Goal: Transaction & Acquisition: Purchase product/service

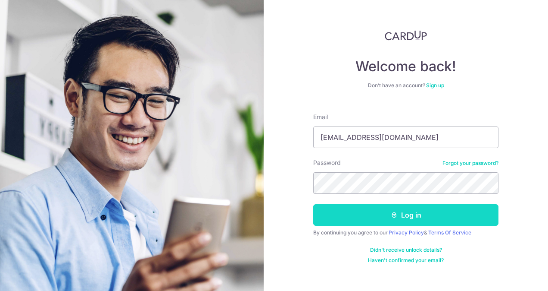
click at [429, 215] on button "Log in" at bounding box center [405, 215] width 185 height 22
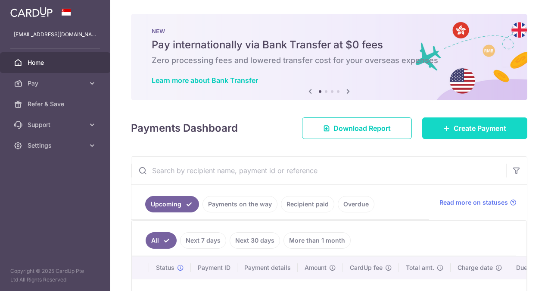
click at [468, 128] on link "Create Payment" at bounding box center [474, 128] width 105 height 22
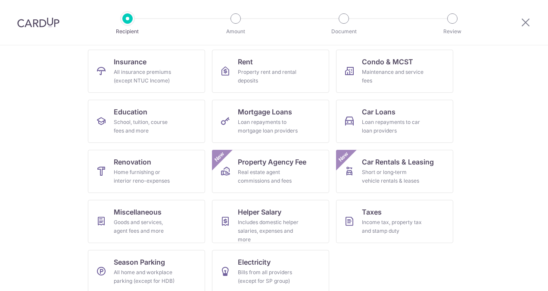
scroll to position [95, 0]
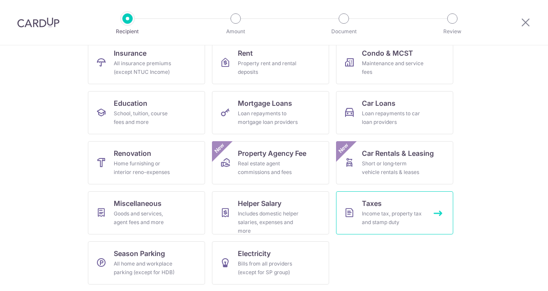
click at [389, 213] on div "Income tax, property tax and stamp duty" at bounding box center [393, 217] width 62 height 17
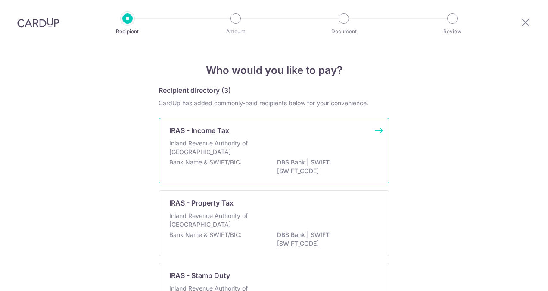
click at [234, 158] on p "Bank Name & SWIFT/BIC:" at bounding box center [205, 162] width 72 height 9
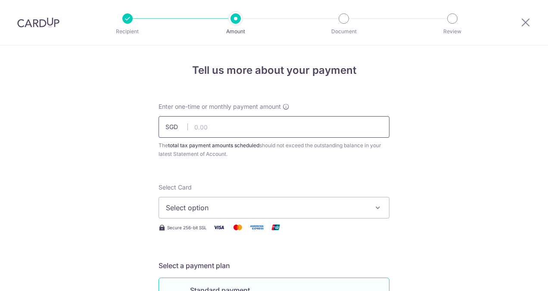
click at [216, 132] on input "text" at bounding box center [274, 127] width 231 height 22
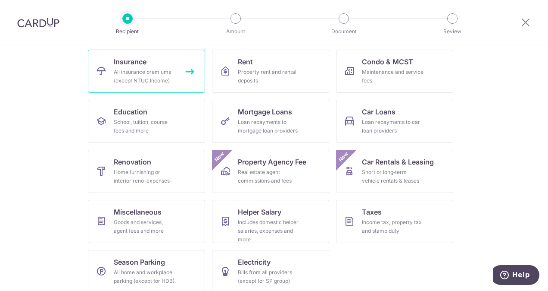
scroll to position [95, 0]
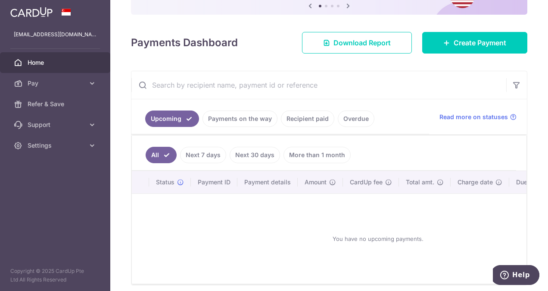
scroll to position [35, 0]
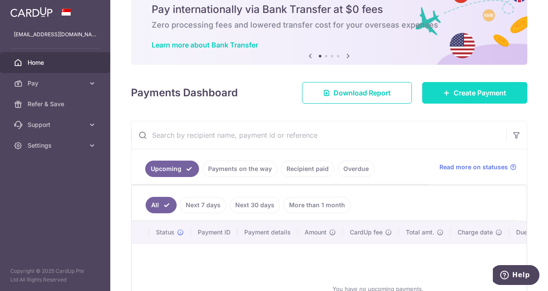
click at [459, 89] on span "Create Payment" at bounding box center [480, 93] width 53 height 10
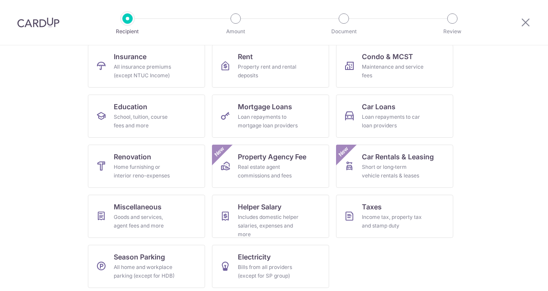
scroll to position [95, 0]
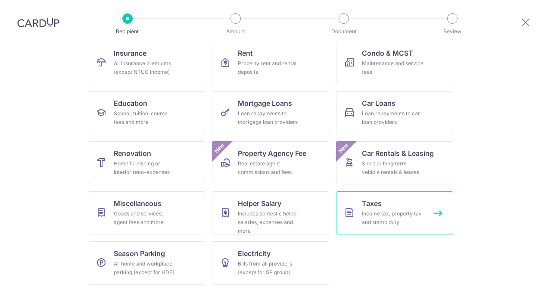
click at [380, 207] on link "Taxes Income tax, property tax and stamp duty" at bounding box center [394, 212] width 117 height 43
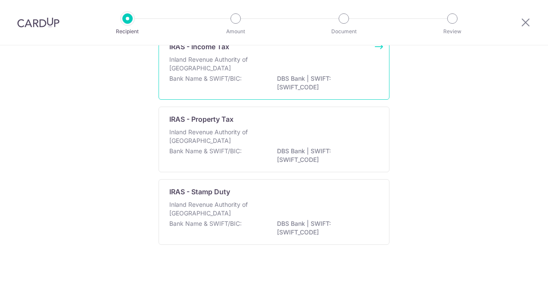
click at [264, 68] on div "Inland Revenue Authority of [GEOGRAPHIC_DATA]" at bounding box center [274, 64] width 210 height 19
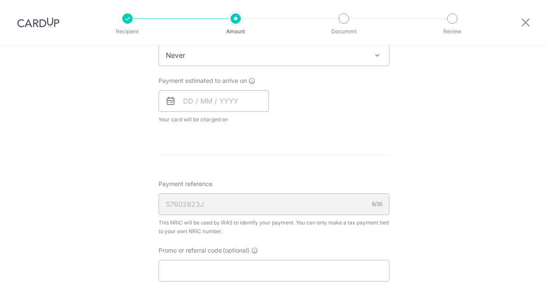
scroll to position [345, 0]
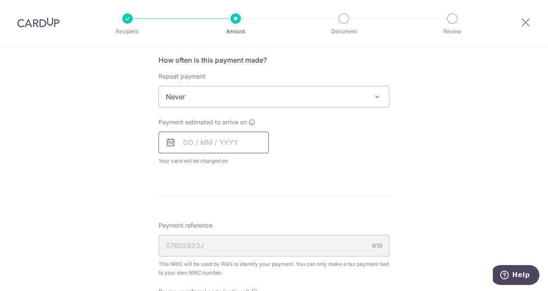
click at [185, 143] on input "text" at bounding box center [214, 142] width 110 height 22
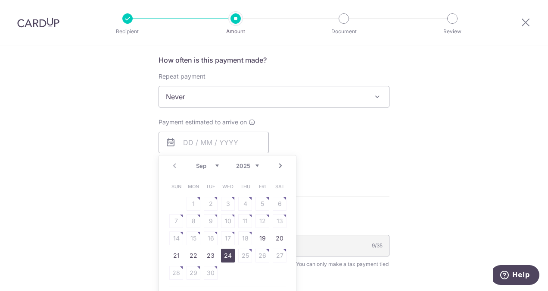
click at [229, 256] on link "24" at bounding box center [228, 255] width 14 height 14
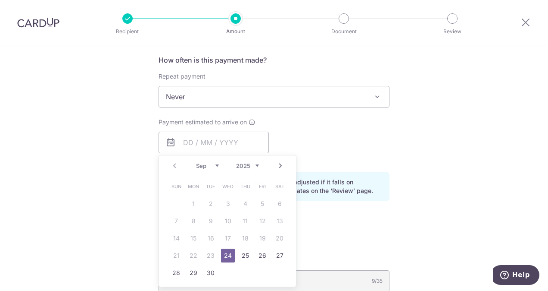
type input "[DATE]"
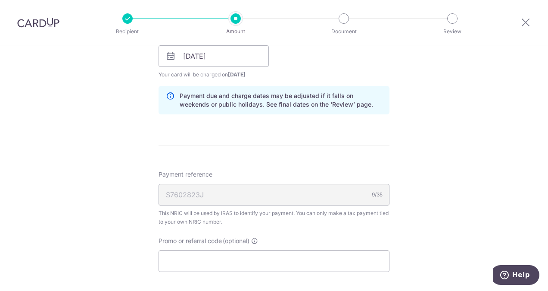
scroll to position [517, 0]
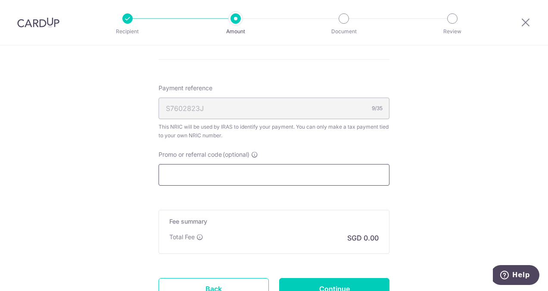
paste input "OFF225"
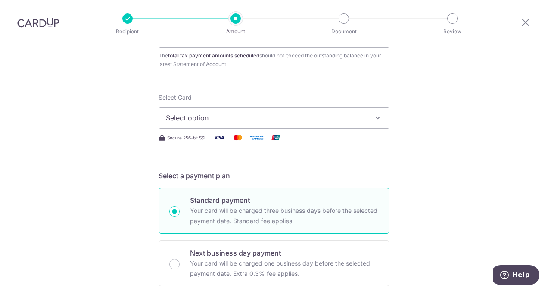
scroll to position [43, 0]
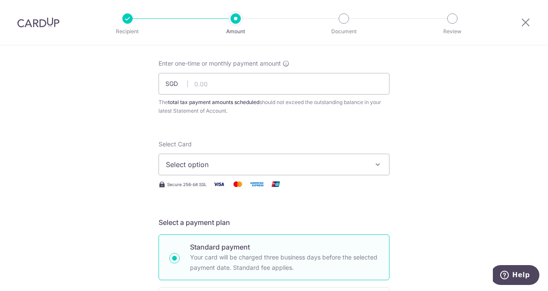
type input "OFF225"
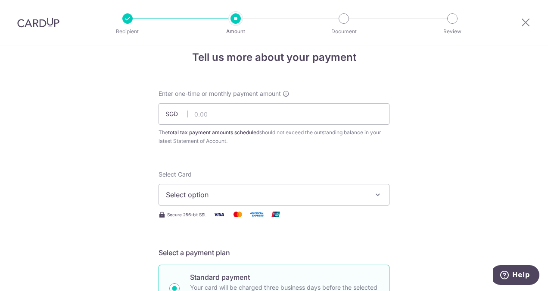
scroll to position [0, 0]
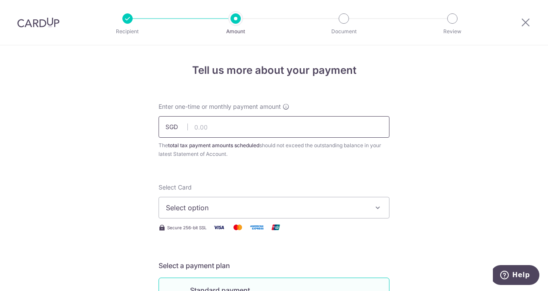
click at [232, 127] on input "text" at bounding box center [274, 127] width 231 height 22
type input "33,048.91"
click at [213, 210] on span "Select option" at bounding box center [266, 207] width 201 height 10
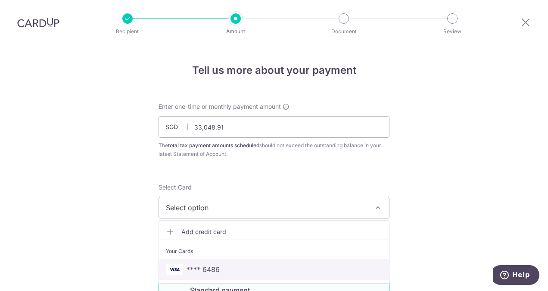
click at [208, 266] on span "**** 6486" at bounding box center [203, 269] width 33 height 10
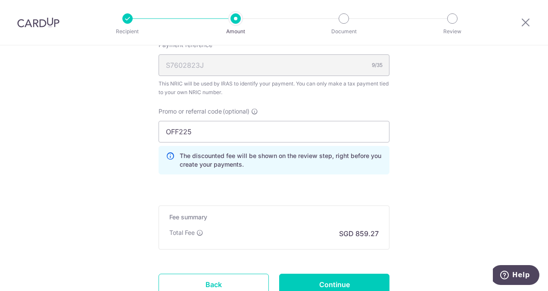
scroll to position [627, 0]
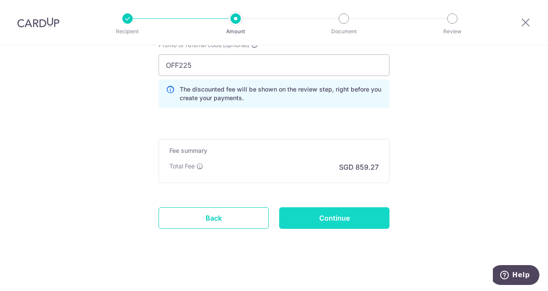
click at [334, 210] on input "Continue" at bounding box center [334, 218] width 110 height 22
type input "Create Schedule"
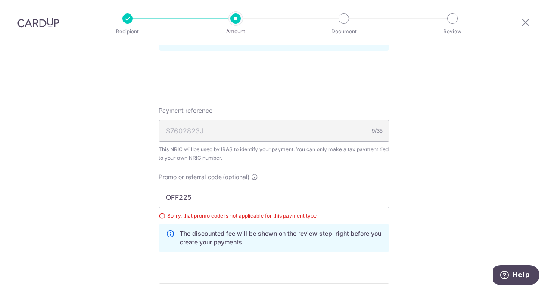
scroll to position [510, 0]
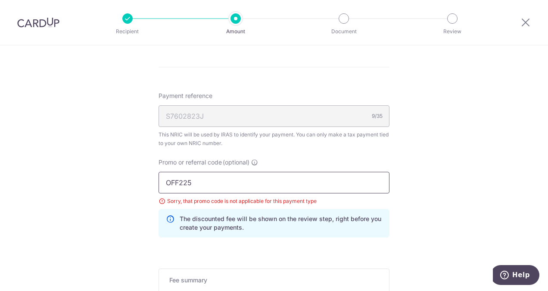
drag, startPoint x: 209, startPoint y: 183, endPoint x: 137, endPoint y: 188, distance: 72.1
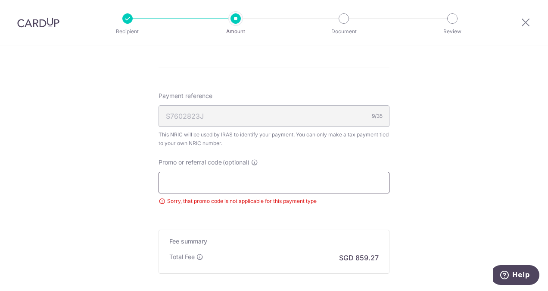
paste input "VTAX25R"
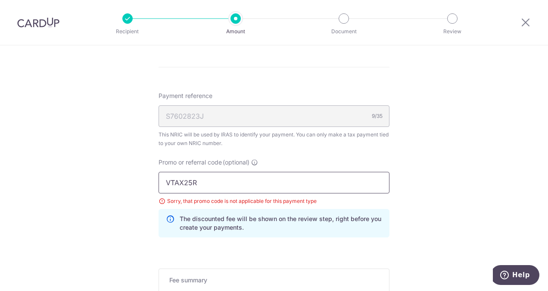
scroll to position [639, 0]
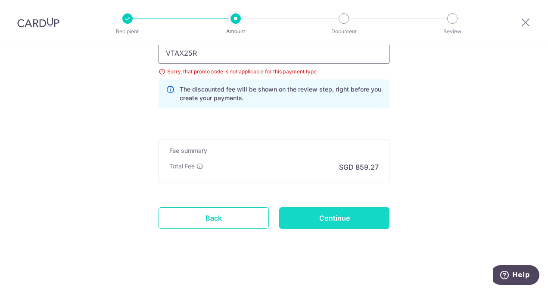
type input "VTAX25R"
click at [321, 211] on input "Continue" at bounding box center [334, 218] width 110 height 22
type input "Update Schedule"
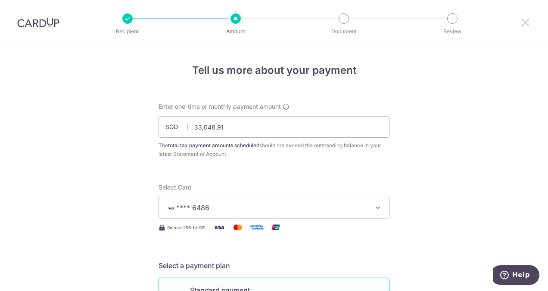
click at [527, 22] on icon at bounding box center [526, 22] width 10 height 11
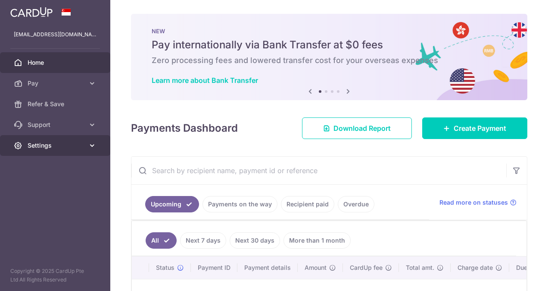
click at [91, 143] on icon at bounding box center [92, 145] width 9 height 9
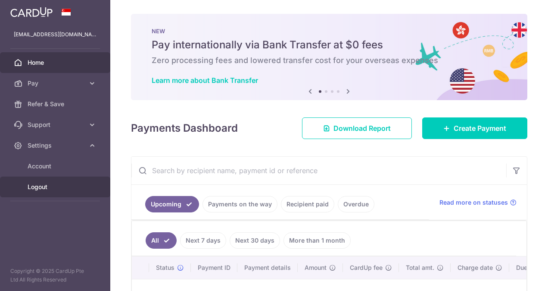
click at [40, 186] on span "Logout" at bounding box center [56, 186] width 57 height 9
